Goal: Transaction & Acquisition: Obtain resource

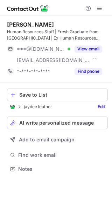
scroll to position [164, 112]
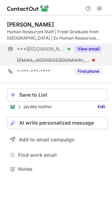
click at [93, 51] on button "View email" at bounding box center [88, 48] width 28 height 7
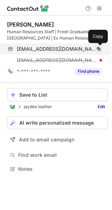
click at [99, 49] on span at bounding box center [99, 49] width 6 height 6
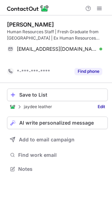
scroll to position [153, 112]
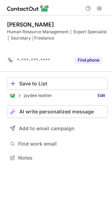
scroll to position [142, 112]
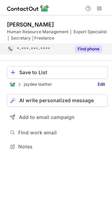
click at [96, 47] on button "Find phone" at bounding box center [88, 48] width 28 height 7
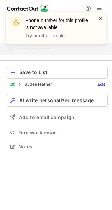
click at [100, 16] on span at bounding box center [101, 18] width 6 height 7
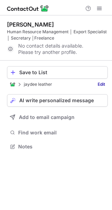
click at [101, 9] on div "Phone number for this profile is not available Try another profile" at bounding box center [56, 31] width 112 height 52
click at [100, 8] on span at bounding box center [99, 9] width 6 height 6
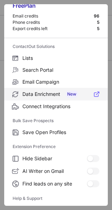
scroll to position [0, 0]
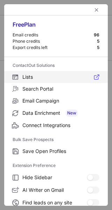
click at [43, 77] on span "Lists" at bounding box center [60, 77] width 77 height 6
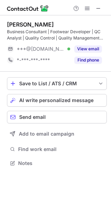
scroll to position [158, 111]
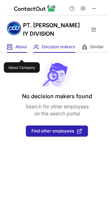
click at [21, 50] on span "About" at bounding box center [21, 47] width 12 height 6
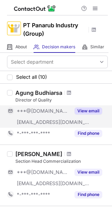
click at [91, 110] on button "View email" at bounding box center [88, 110] width 28 height 7
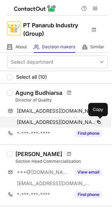
click at [98, 122] on span at bounding box center [99, 122] width 6 height 6
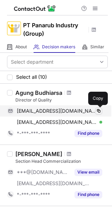
click at [96, 109] on span at bounding box center [99, 111] width 6 height 6
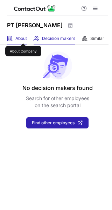
click at [23, 37] on span "About" at bounding box center [21, 39] width 12 height 6
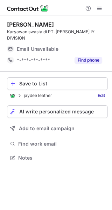
scroll to position [153, 112]
